Goal: Navigation & Orientation: Find specific page/section

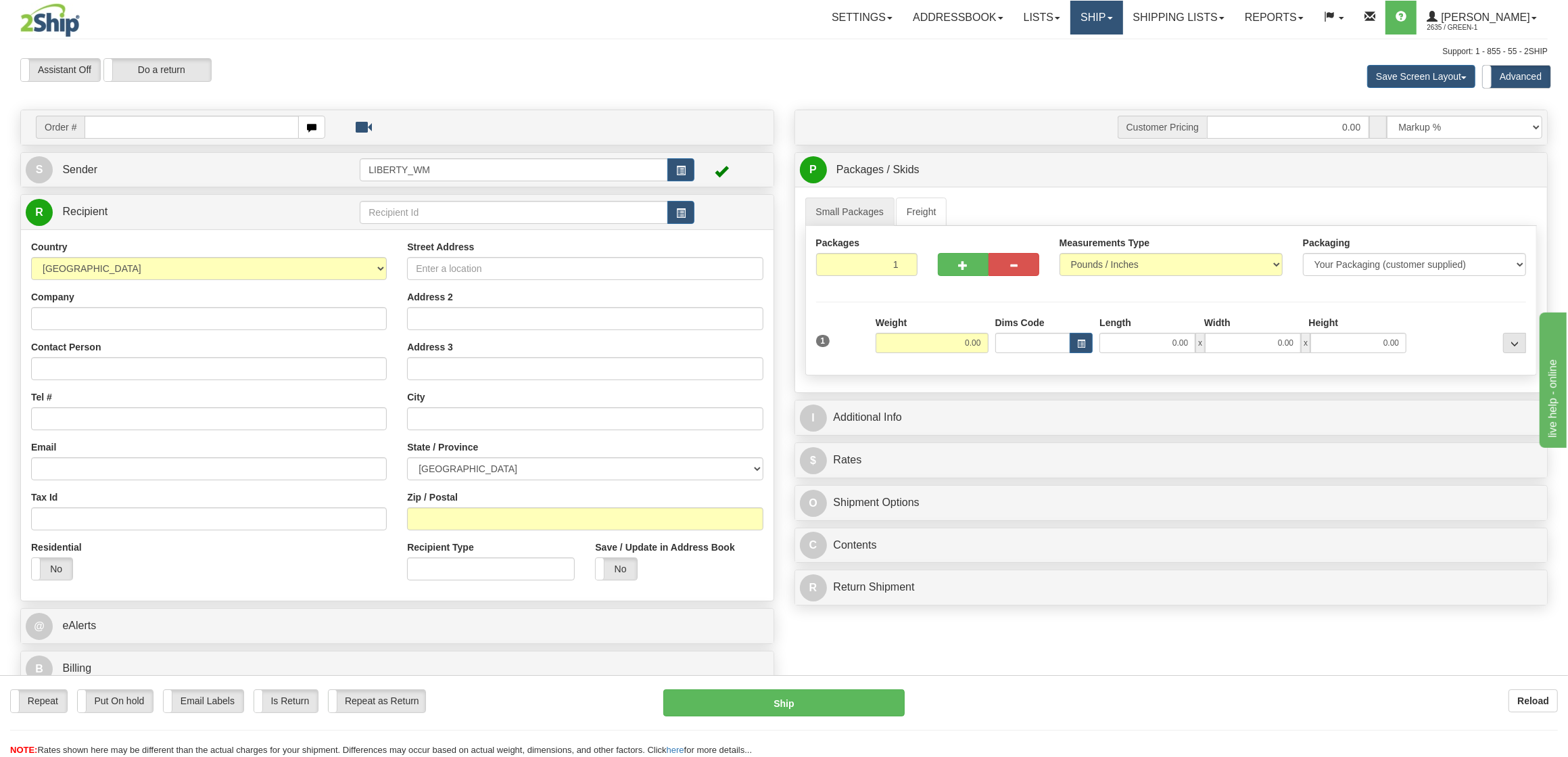
click at [1116, 26] on link "Ship" at bounding box center [1096, 18] width 52 height 34
click at [1106, 65] on span "OnHold / Order Queue" at bounding box center [1061, 65] width 95 height 11
click at [1204, 14] on link "Shipping lists" at bounding box center [1178, 18] width 112 height 34
click at [1195, 44] on span "Current Shipments" at bounding box center [1155, 47] width 79 height 11
click at [1193, 28] on link "Shipping lists" at bounding box center [1178, 18] width 112 height 34
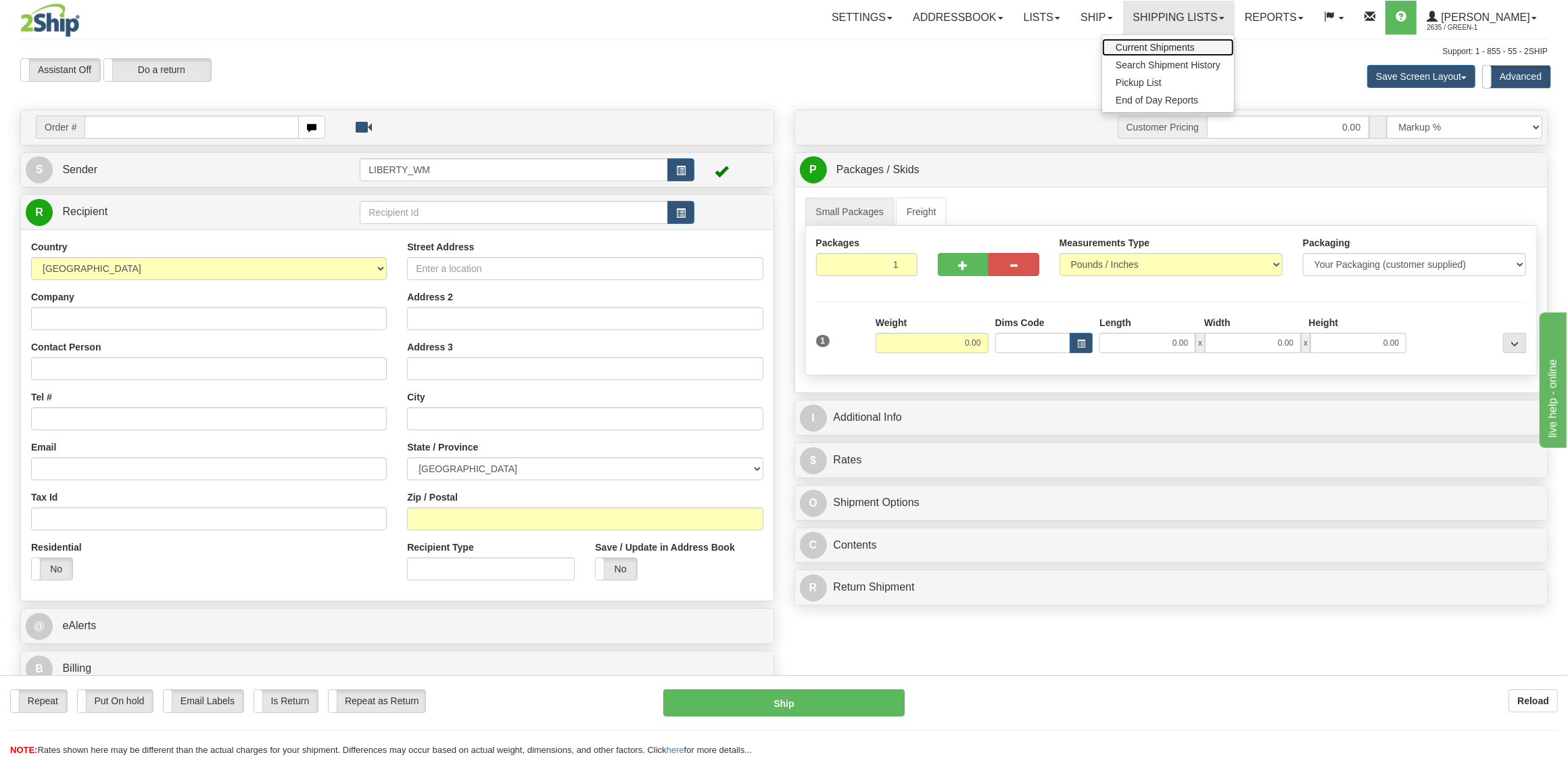
click at [1187, 50] on span "Current Shipments" at bounding box center [1155, 47] width 79 height 11
click at [1122, 22] on link "Ship" at bounding box center [1096, 18] width 52 height 34
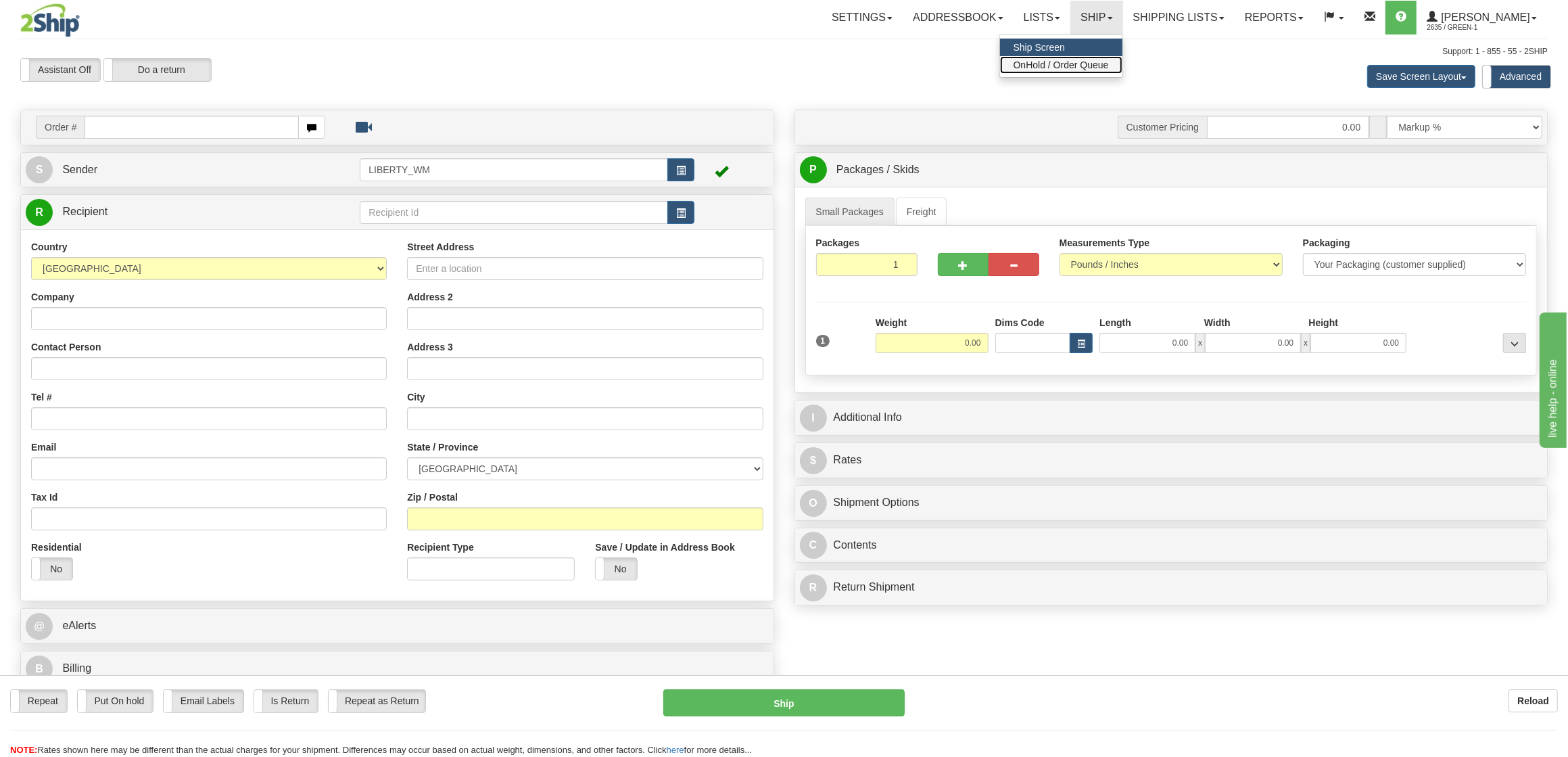
click at [1109, 64] on span "OnHold / Order Queue" at bounding box center [1061, 65] width 95 height 11
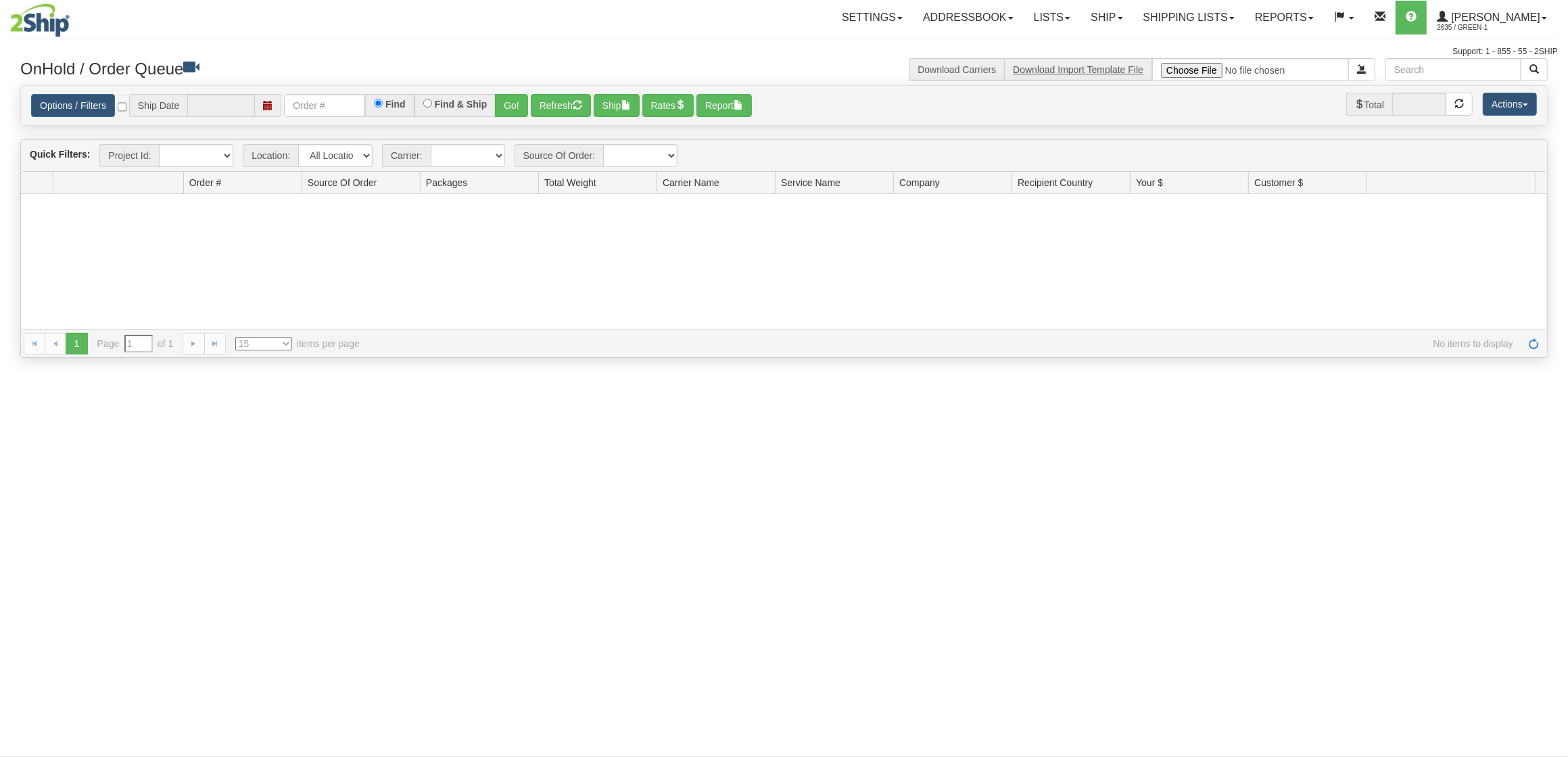
type input "[DATE]"
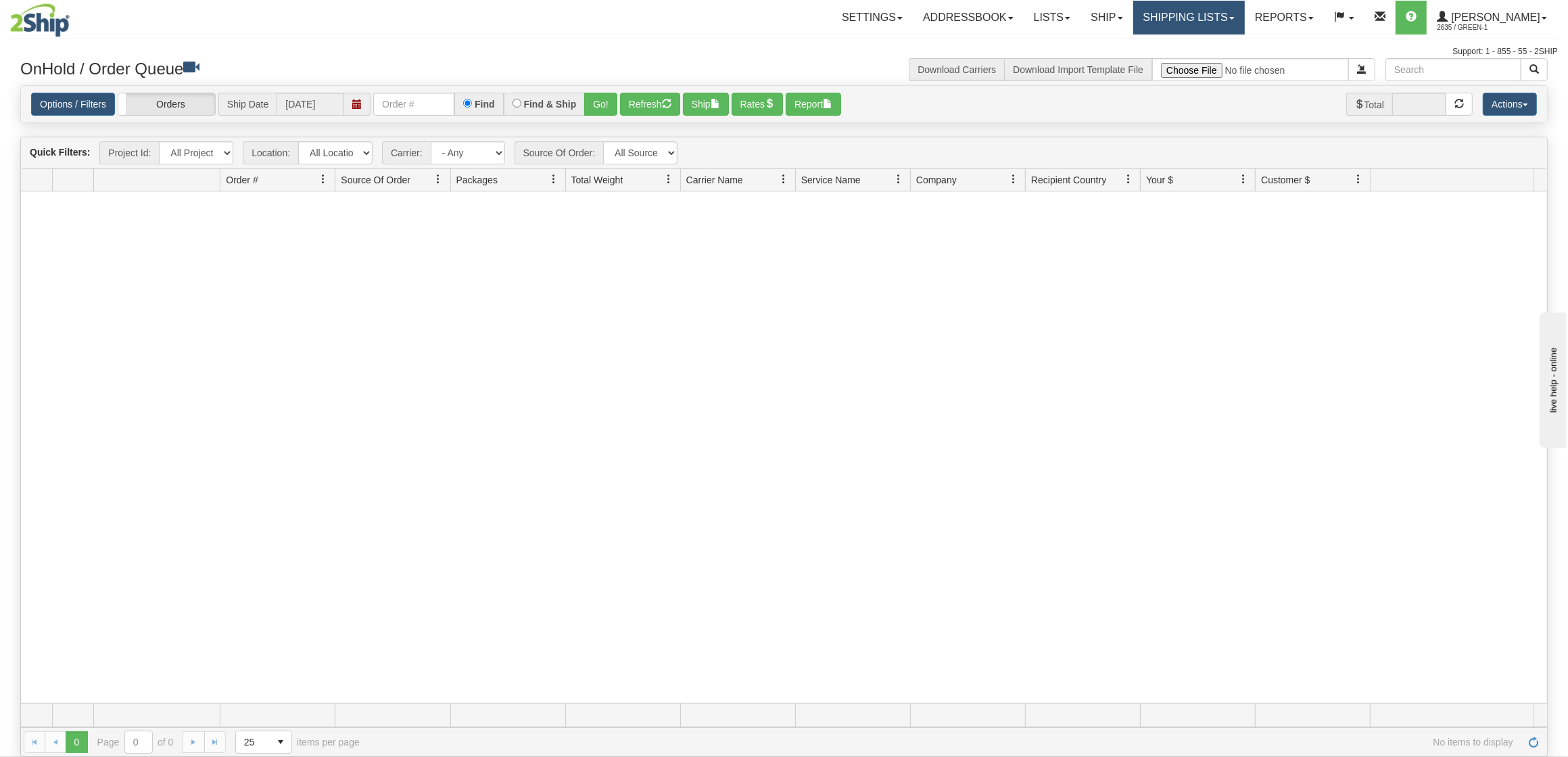
click at [1174, 21] on link "Shipping lists" at bounding box center [1188, 18] width 112 height 34
click at [1185, 47] on span "Current Shipments" at bounding box center [1165, 47] width 79 height 11
